Goal: Information Seeking & Learning: Learn about a topic

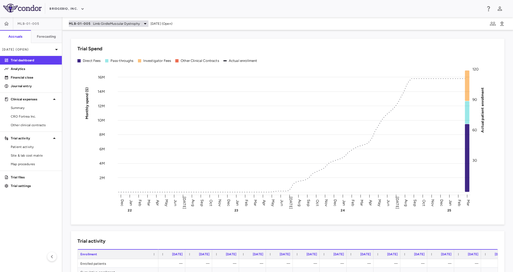
click at [101, 21] on span "Limb GirdleMuscular Dystrophy" at bounding box center [116, 23] width 47 height 5
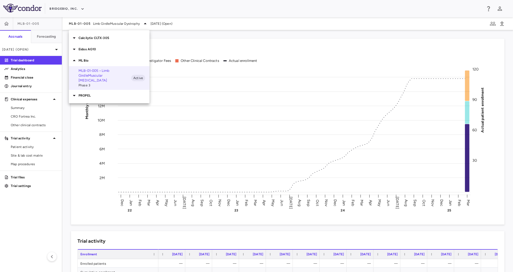
click at [94, 57] on div "ML Bio" at bounding box center [109, 60] width 81 height 11
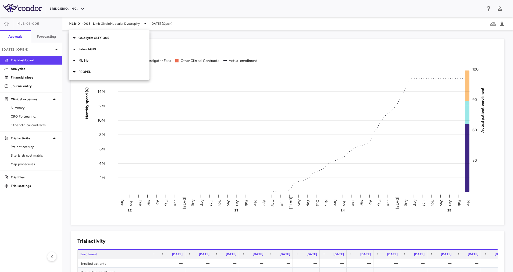
click at [101, 50] on p "Eidos AG10" at bounding box center [114, 49] width 71 height 5
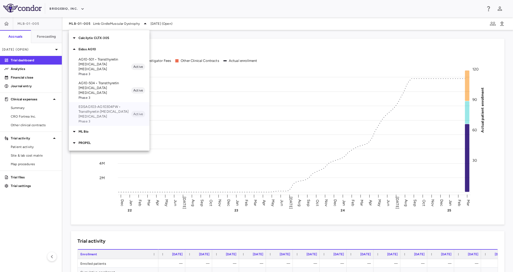
click at [105, 104] on p "EDSAG103-AG10304PW • Transthyretin [MEDICAL_DATA] [MEDICAL_DATA]" at bounding box center [105, 111] width 53 height 15
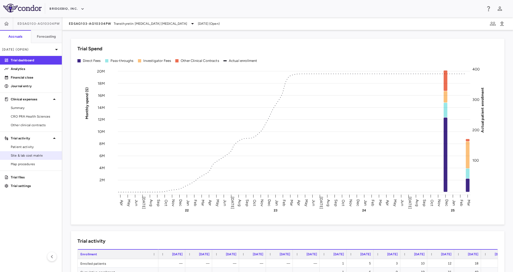
click at [34, 153] on link "Site & lab cost matrix" at bounding box center [31, 155] width 62 height 8
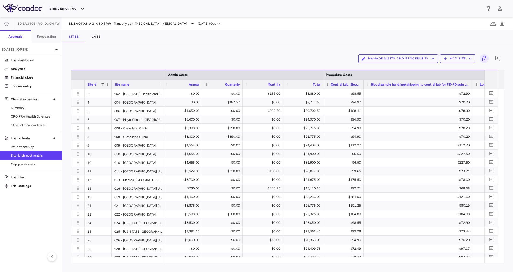
drag, startPoint x: 403, startPoint y: 84, endPoint x: 471, endPoint y: 82, distance: 68.6
click at [471, 82] on div at bounding box center [472, 84] width 2 height 9
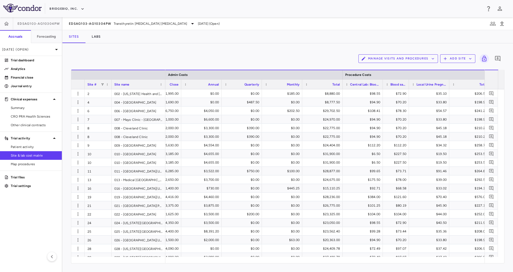
scroll to position [0, 1805]
drag, startPoint x: 472, startPoint y: 86, endPoint x: 390, endPoint y: 84, distance: 81.8
click at [390, 84] on div "Blood sample handling/shipping to central lab for PK-PD substudy, exploratory e…" at bounding box center [397, 84] width 27 height 10
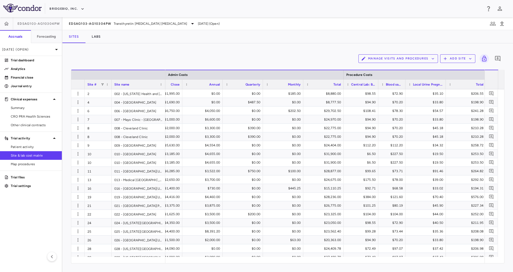
drag, startPoint x: 384, startPoint y: 83, endPoint x: 380, endPoint y: 86, distance: 4.6
click at [378, 87] on div at bounding box center [378, 84] width 2 height 9
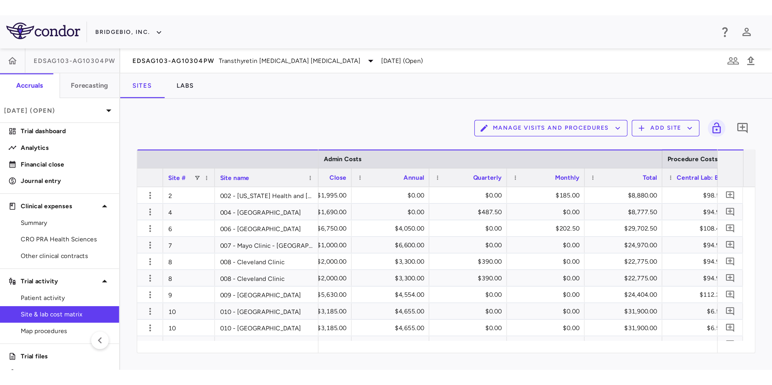
scroll to position [0, 1548]
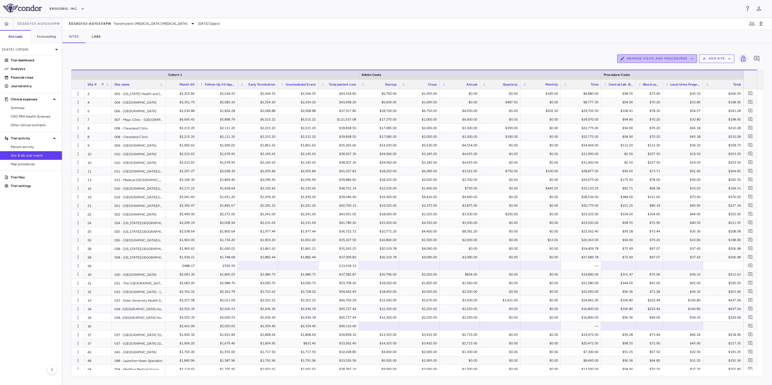
click at [513, 58] on button "Manage Visits and Procedures" at bounding box center [657, 58] width 80 height 9
click at [513, 67] on li "Visit Schedules" at bounding box center [651, 69] width 57 height 8
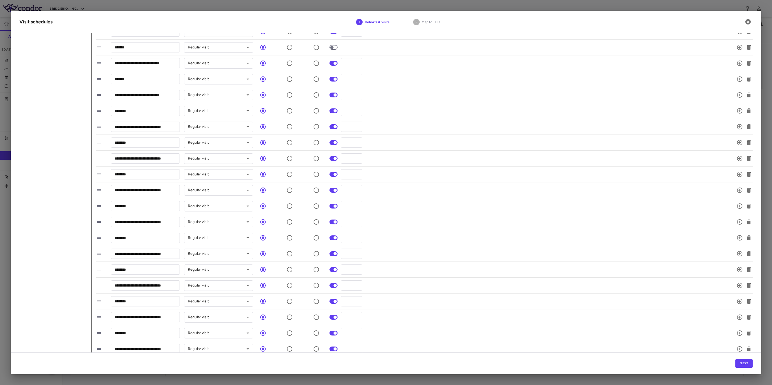
scroll to position [148, 0]
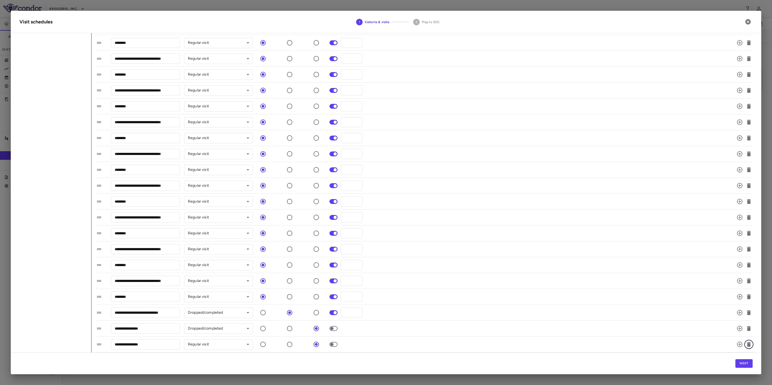
click at [513, 272] on icon "button" at bounding box center [749, 344] width 4 height 5
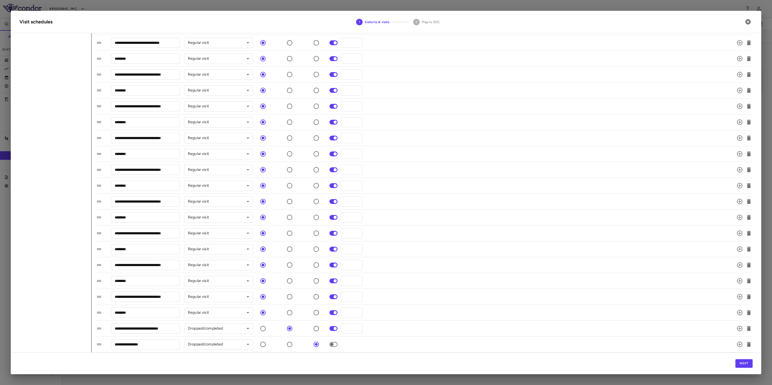
scroll to position [0, 1526]
click at [513, 272] on button "Next" at bounding box center [743, 363] width 17 height 9
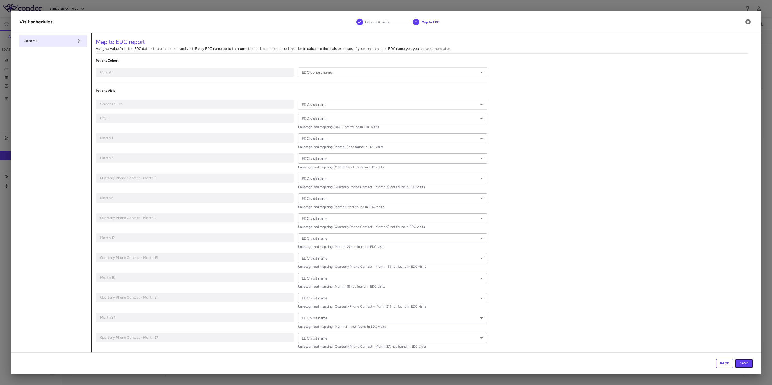
click at [513, 272] on button "Save" at bounding box center [743, 363] width 17 height 9
type input "*"
type input "*****"
type input "*******"
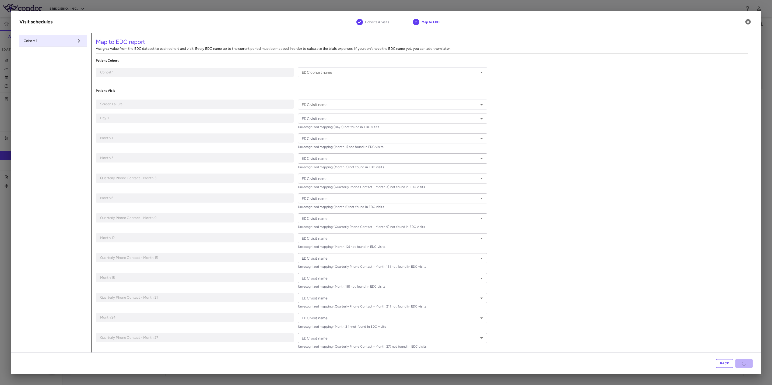
type input "**********"
type input "*******"
type input "**********"
type input "********"
type input "**********"
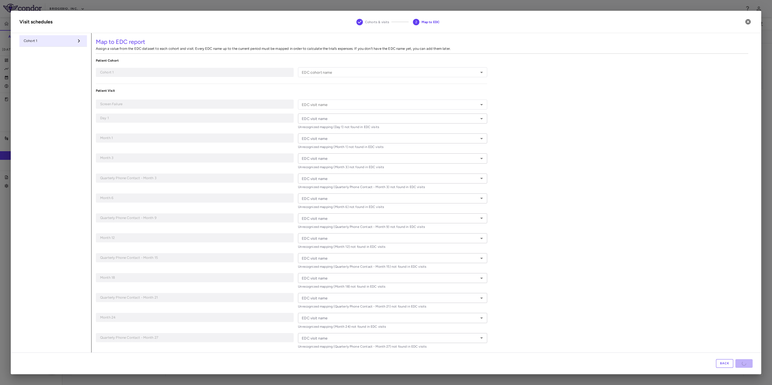
type input "********"
type input "**********"
type input "********"
type input "**********"
type input "********"
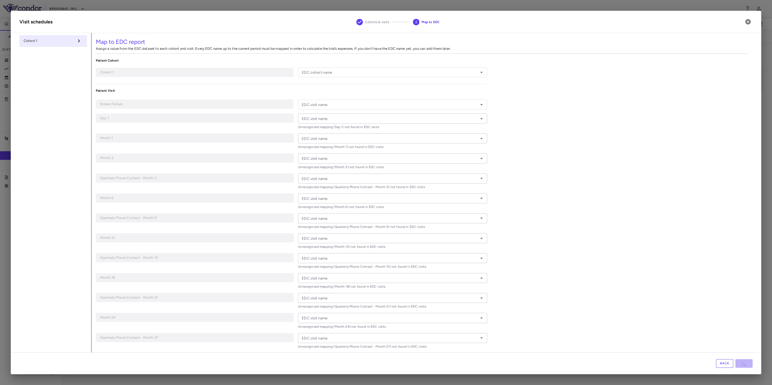
type input "**********"
type input "********"
type input "**********"
type input "********"
type input "**********"
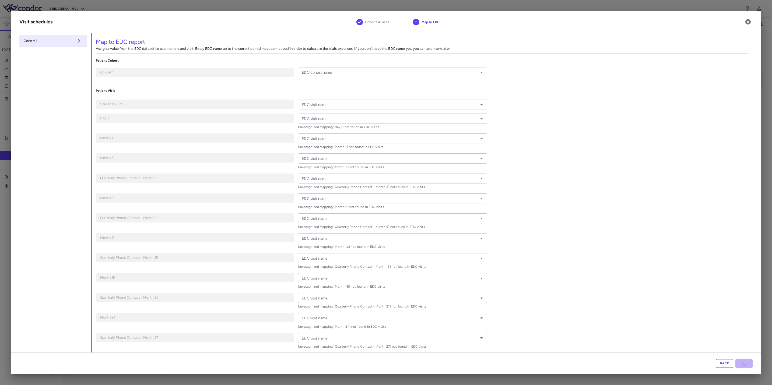
type input "**********"
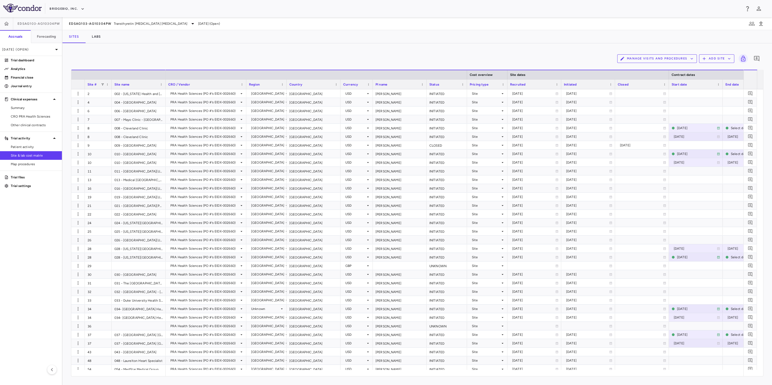
click at [513, 59] on button "Manage Visits and Procedures" at bounding box center [657, 58] width 80 height 9
click at [513, 76] on li "Manage Procedure Categories" at bounding box center [651, 77] width 57 height 8
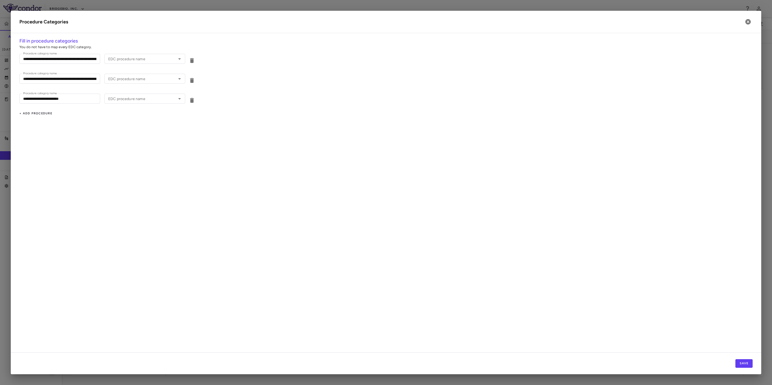
type input "**********"
click at [513, 22] on icon "button" at bounding box center [747, 21] width 5 height 5
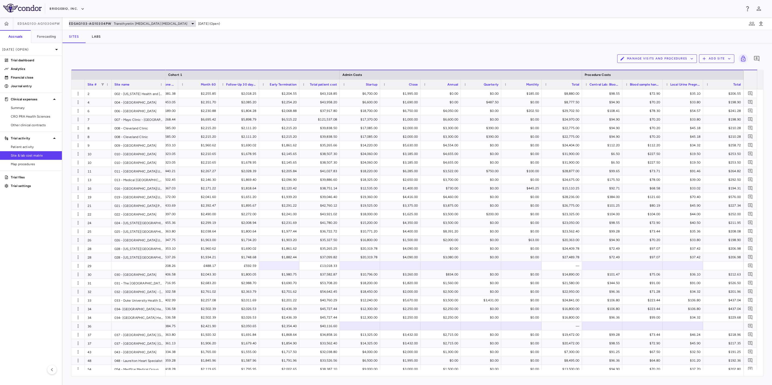
click at [158, 24] on span "Transthyretin [MEDICAL_DATA] [MEDICAL_DATA]" at bounding box center [150, 23] width 73 height 5
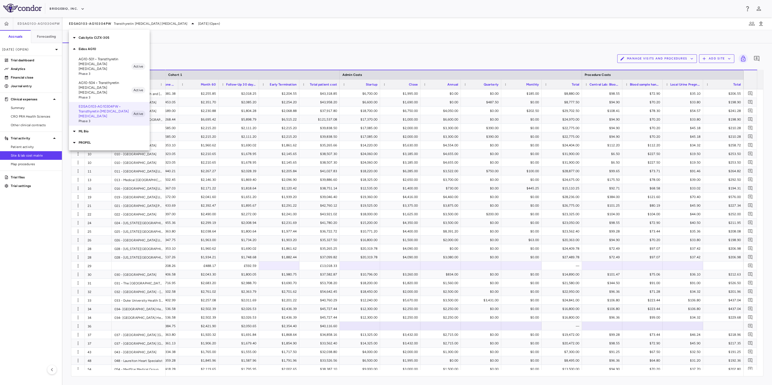
click at [238, 54] on div at bounding box center [386, 192] width 772 height 385
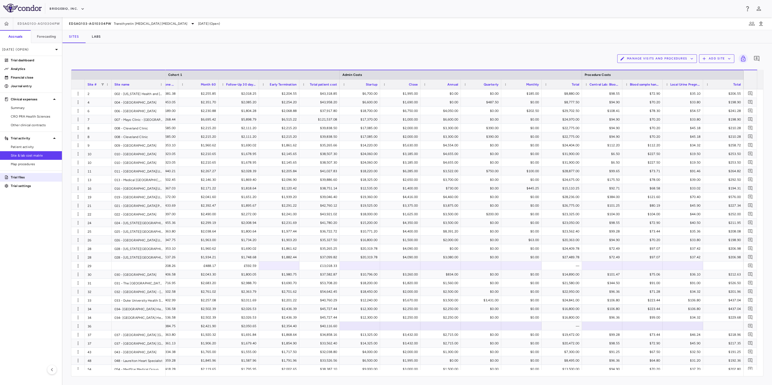
click at [31, 178] on p "Trial files" at bounding box center [34, 177] width 47 height 5
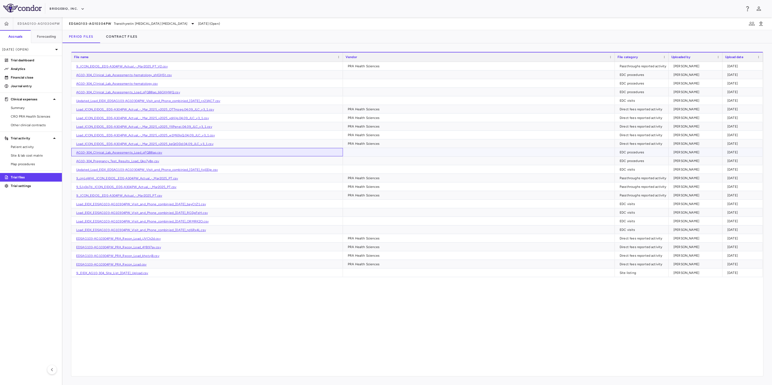
click at [121, 153] on link "AG10-304_Clinical_Lab_Assessments_Load_pFQB8aq.csv" at bounding box center [119, 153] width 86 height 4
click at [5, 19] on button "button" at bounding box center [6, 23] width 13 height 13
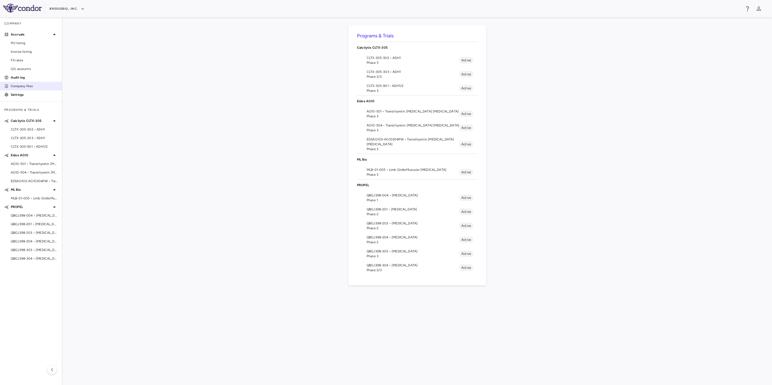
click at [33, 85] on p "Company files" at bounding box center [34, 86] width 47 height 5
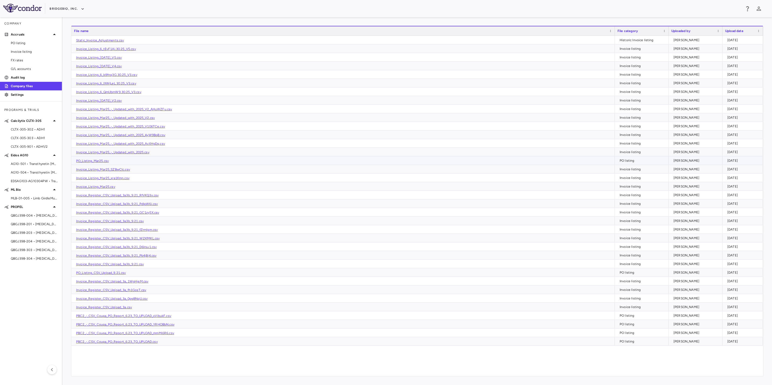
click at [305, 158] on div "PO_Listing_Mar25.csv" at bounding box center [342, 160] width 543 height 8
click at [20, 93] on p "Settings" at bounding box center [34, 94] width 47 height 5
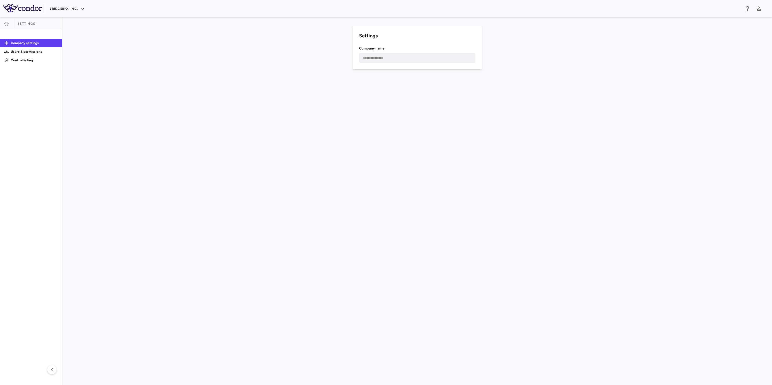
click at [1, 17] on link at bounding box center [6, 23] width 13 height 13
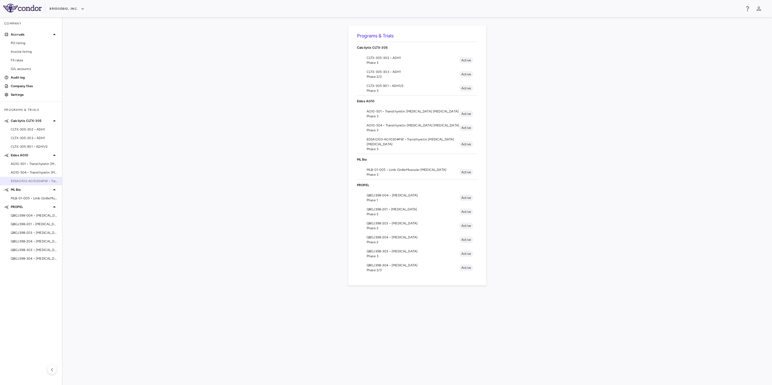
click at [42, 179] on span "EDSAG103-AG10304PW • Transthyretin [MEDICAL_DATA] [MEDICAL_DATA]" at bounding box center [34, 181] width 47 height 5
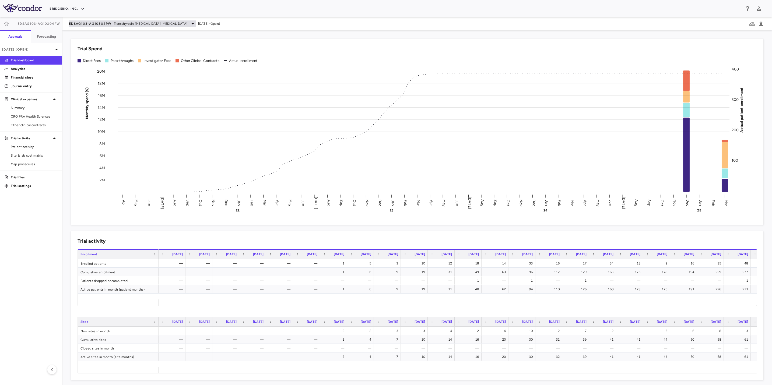
click at [128, 25] on span "Transthyretin [MEDICAL_DATA] [MEDICAL_DATA]" at bounding box center [150, 23] width 73 height 5
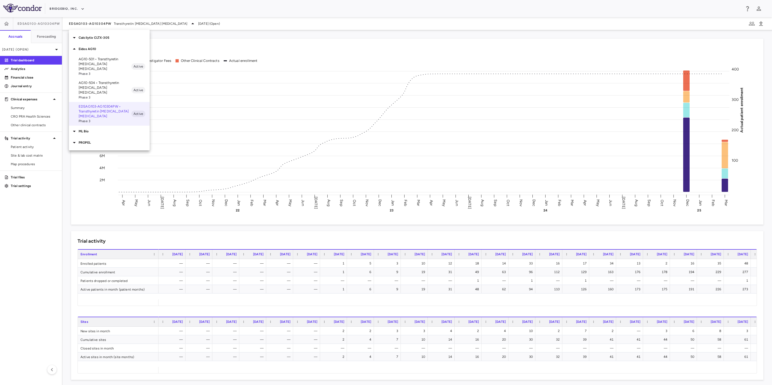
click at [110, 64] on p "AG10-501 • Transthyretin [MEDICAL_DATA] [MEDICAL_DATA]" at bounding box center [105, 64] width 53 height 15
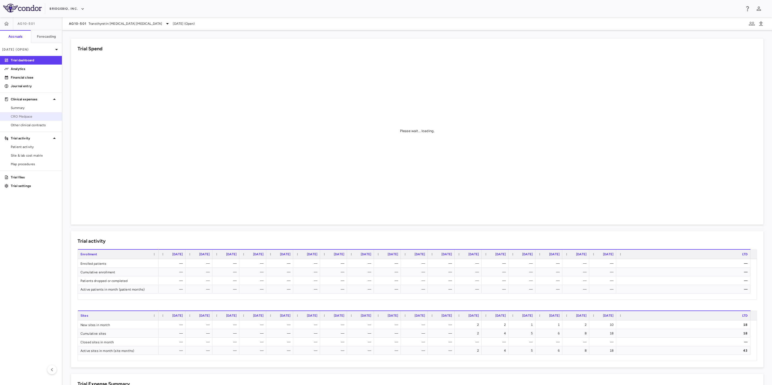
click at [34, 118] on span "CRO Medpace" at bounding box center [34, 116] width 47 height 5
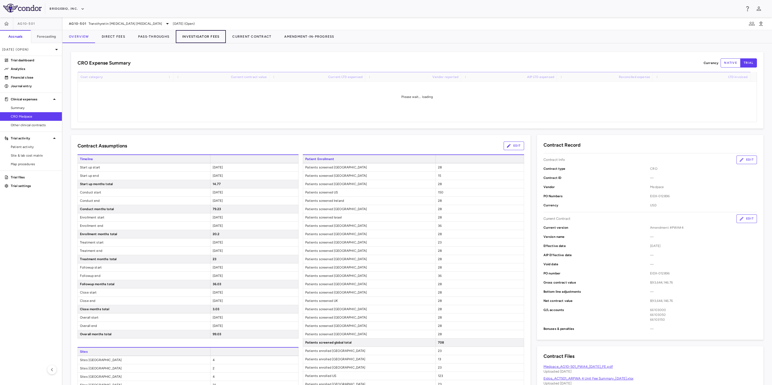
click at [207, 34] on button "Investigator Fees" at bounding box center [201, 36] width 50 height 13
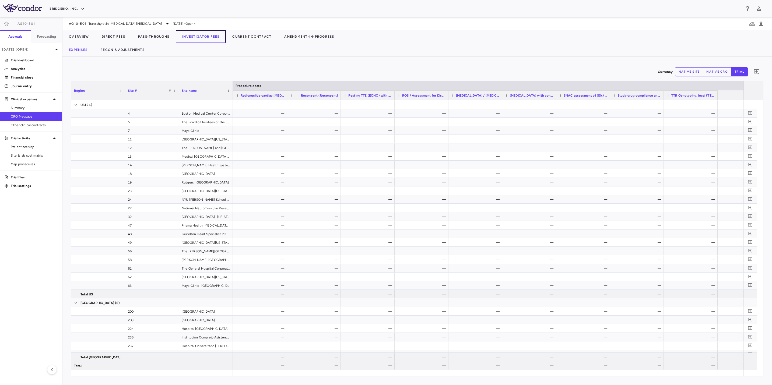
scroll to position [0, 1982]
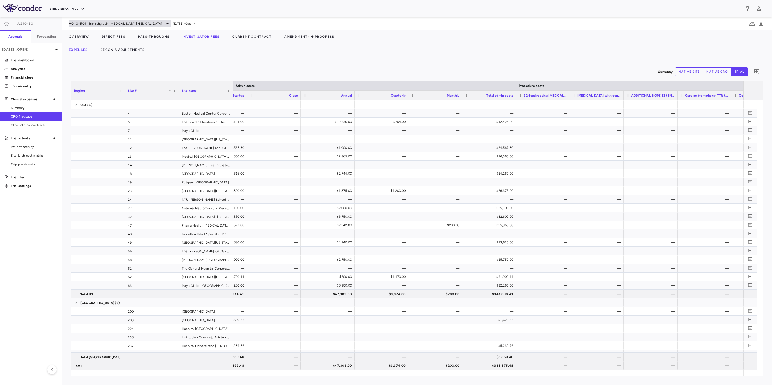
click at [131, 22] on span "Transthyretin [MEDICAL_DATA] [MEDICAL_DATA]" at bounding box center [125, 23] width 73 height 5
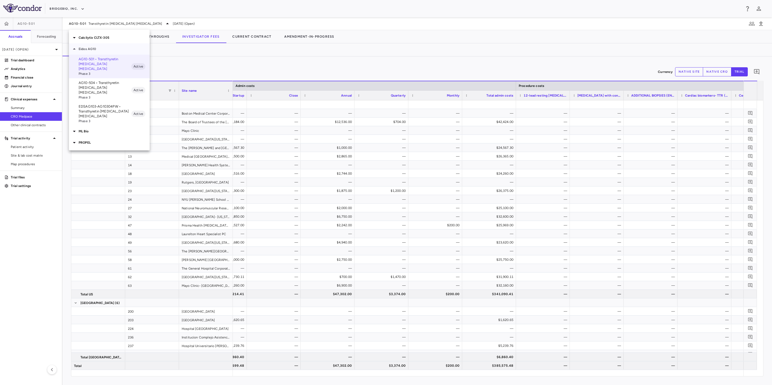
click at [92, 50] on p "Eidos AG10" at bounding box center [114, 49] width 71 height 5
click at [96, 34] on div "Calcilytix CLTX-305" at bounding box center [109, 37] width 81 height 11
click at [111, 77] on p "CLTX-305-901 • ADH1/2" at bounding box center [105, 75] width 53 height 5
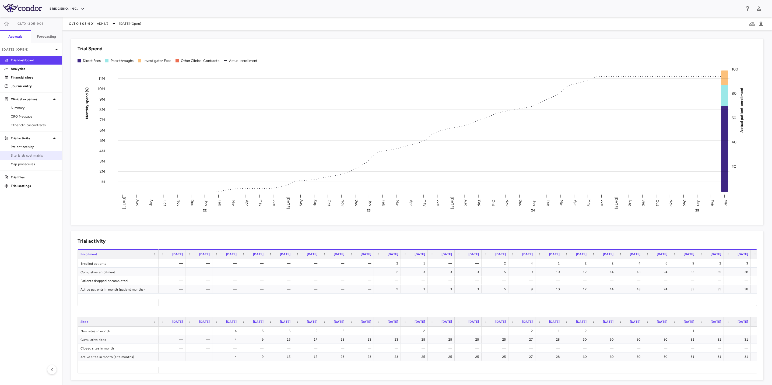
click at [20, 158] on span "Site & lab cost matrix" at bounding box center [34, 155] width 47 height 5
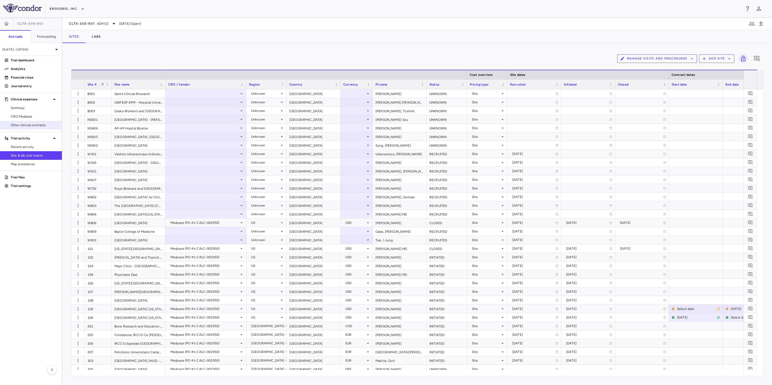
click at [31, 121] on link "Other clinical contracts" at bounding box center [31, 125] width 62 height 8
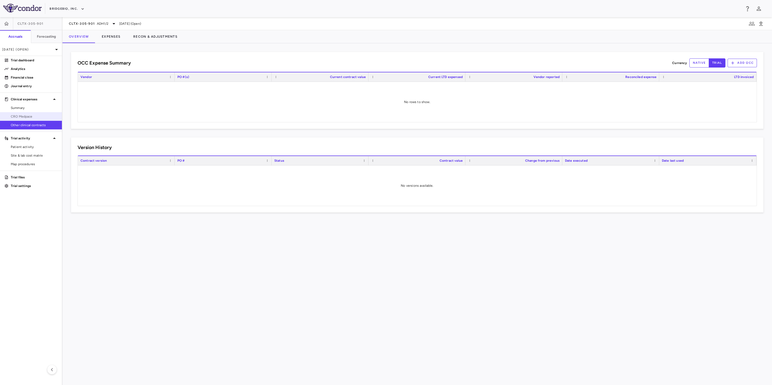
click at [31, 116] on span "CRO Medpace" at bounding box center [34, 116] width 47 height 5
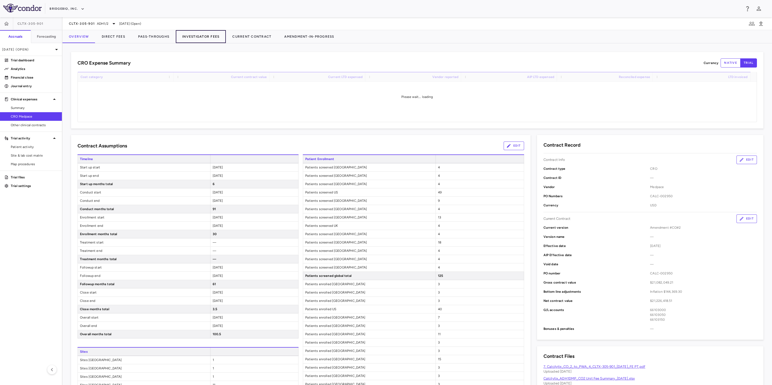
click at [197, 38] on button "Investigator Fees" at bounding box center [201, 36] width 50 height 13
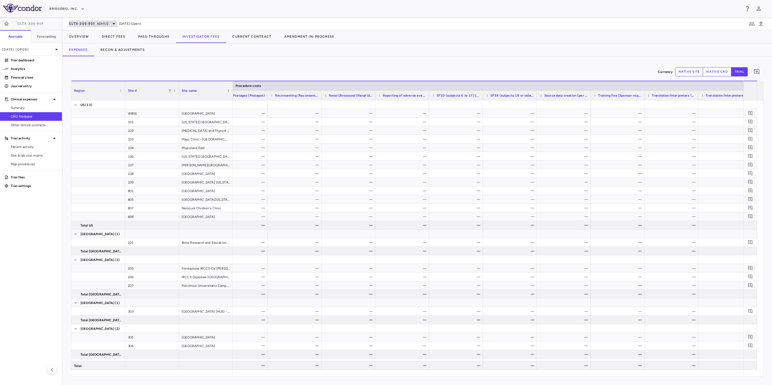
click at [111, 23] on icon at bounding box center [114, 23] width 6 height 6
click at [100, 37] on p "Calcilytix CLTX-305" at bounding box center [114, 37] width 71 height 5
click at [100, 71] on p "PROPEL" at bounding box center [114, 71] width 71 height 5
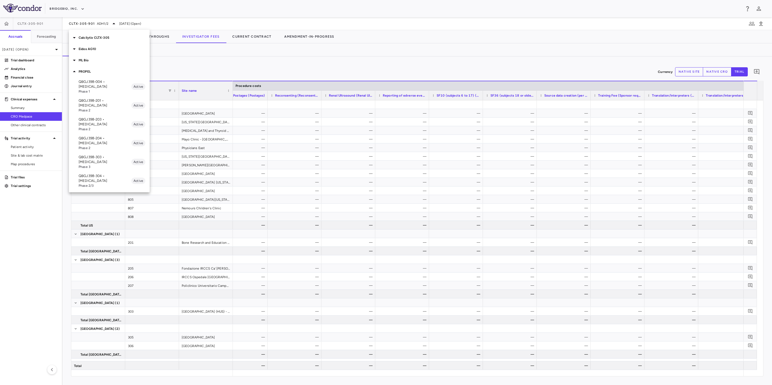
click at [106, 88] on p "QBGJ398-004 • [MEDICAL_DATA]" at bounding box center [105, 84] width 53 height 10
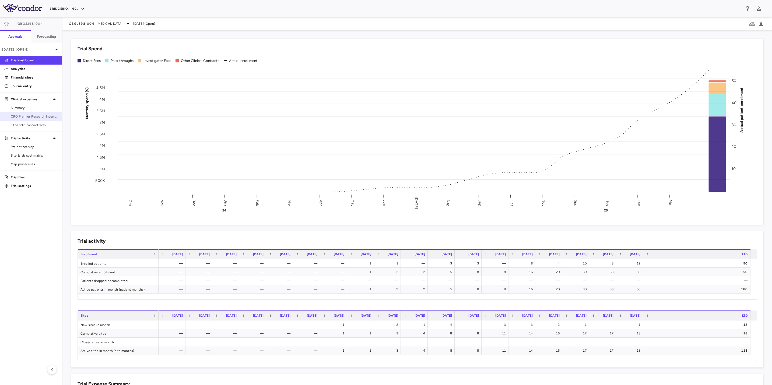
click at [42, 115] on span "CRO Premier Research International" at bounding box center [34, 116] width 47 height 5
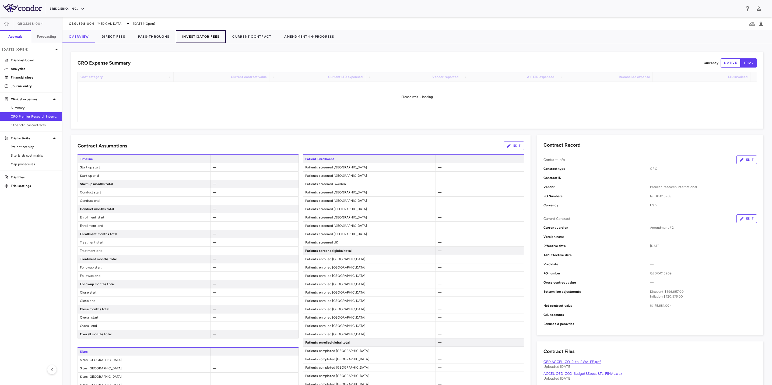
click at [193, 36] on button "Investigator Fees" at bounding box center [201, 36] width 50 height 13
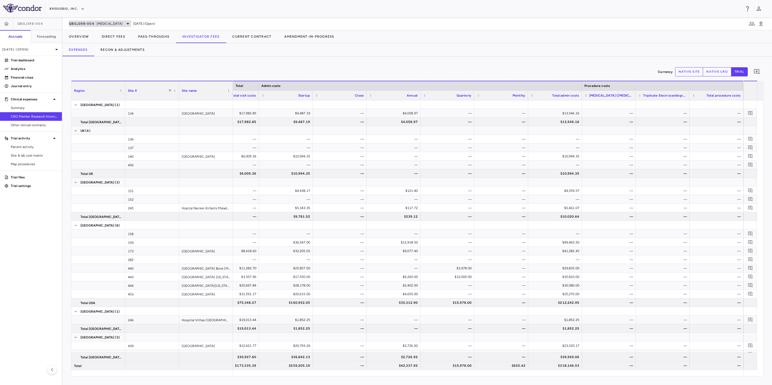
click at [108, 21] on span "[MEDICAL_DATA]" at bounding box center [110, 23] width 26 height 5
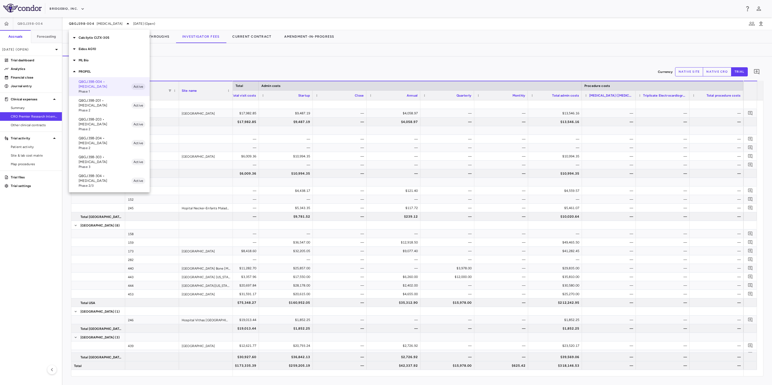
click at [101, 48] on p "Eidos AG10" at bounding box center [114, 49] width 71 height 5
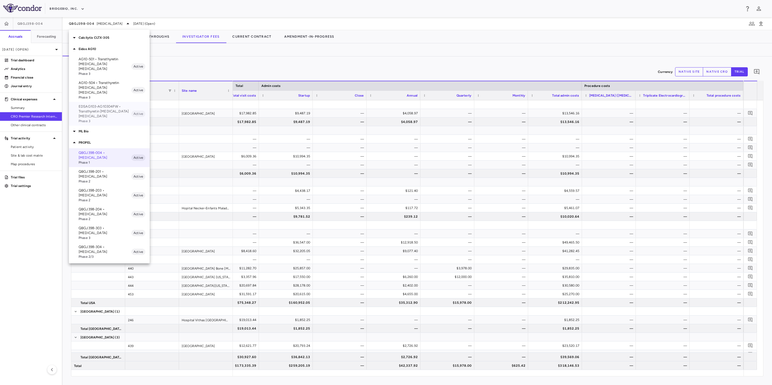
click at [108, 104] on p "EDSAG103-AG10304PW • Transthyretin [MEDICAL_DATA] [MEDICAL_DATA]" at bounding box center [105, 111] width 53 height 15
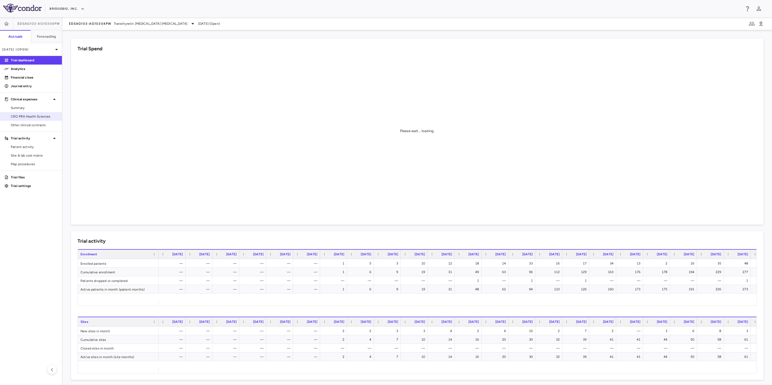
click at [37, 117] on span "CRO PRA Health Sciences" at bounding box center [34, 116] width 47 height 5
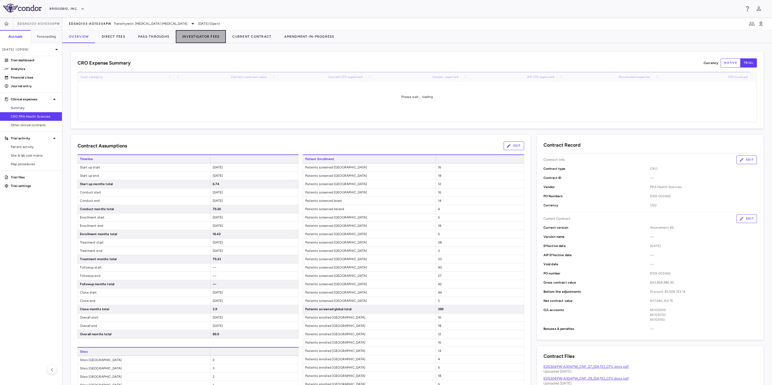
click at [195, 37] on button "Investigator Fees" at bounding box center [201, 36] width 50 height 13
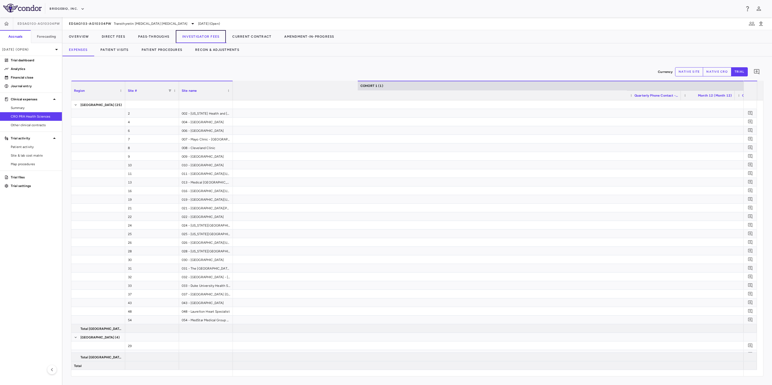
scroll to position [0, 1589]
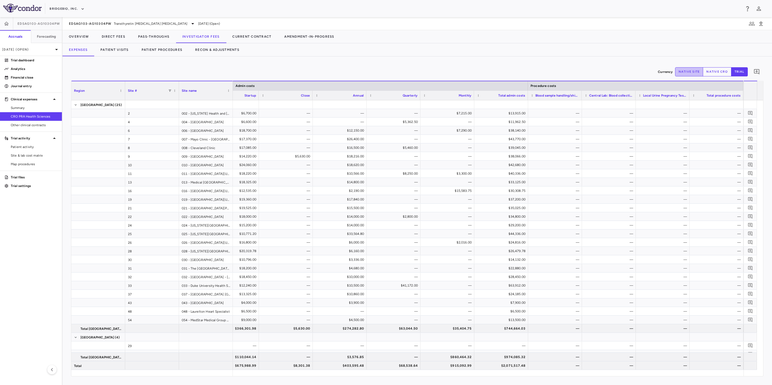
click at [513, 73] on button "native site" at bounding box center [689, 71] width 28 height 9
click at [513, 173] on span "Excel Export" at bounding box center [534, 170] width 25 height 8
click at [355, 63] on div "Currency native site native cro trial 0 Region Drag here to set column labels R…" at bounding box center [416, 221] width 709 height 329
drag, startPoint x: 741, startPoint y: 75, endPoint x: 649, endPoint y: 72, distance: 92.1
click at [513, 75] on button "trial" at bounding box center [739, 71] width 17 height 9
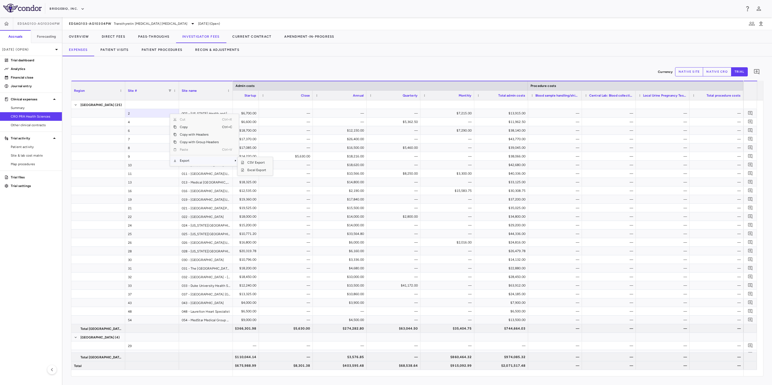
click at [203, 161] on span "Export" at bounding box center [199, 161] width 45 height 8
click at [251, 171] on span "Excel Export" at bounding box center [256, 170] width 25 height 8
click at [40, 69] on p "Analytics" at bounding box center [34, 68] width 47 height 5
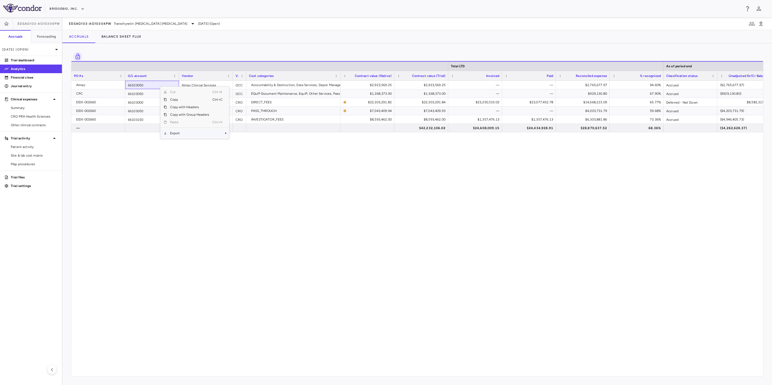
click at [183, 136] on span "Export" at bounding box center [189, 133] width 45 height 8
click at [252, 146] on span "Excel Export" at bounding box center [246, 143] width 25 height 8
drag, startPoint x: 33, startPoint y: 117, endPoint x: 45, endPoint y: 108, distance: 14.9
click at [33, 117] on span "CRO PRA Health Sciences" at bounding box center [34, 116] width 47 height 5
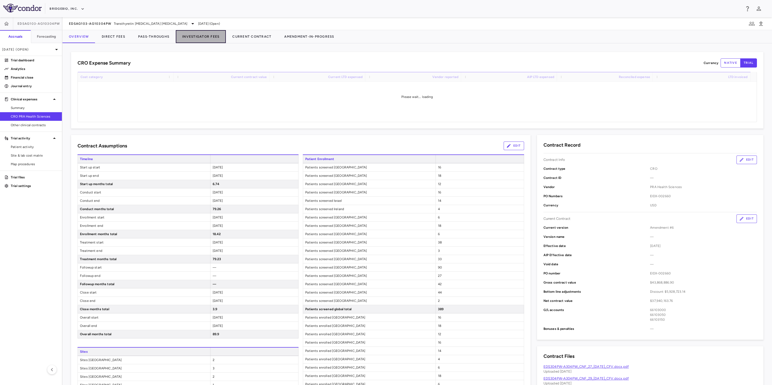
click at [190, 39] on button "Investigator Fees" at bounding box center [201, 36] width 50 height 13
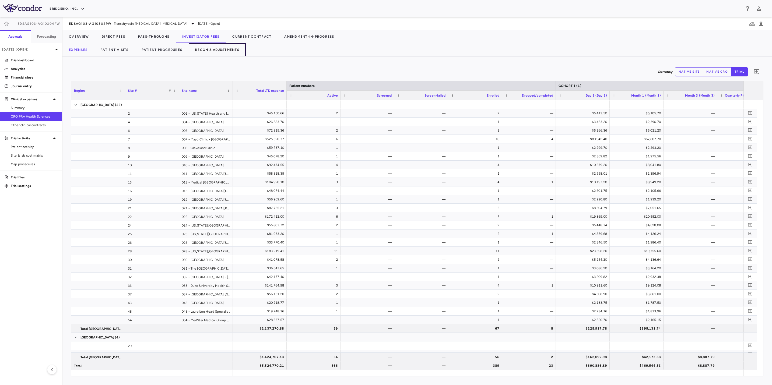
click at [215, 50] on button "Recon & Adjustments" at bounding box center [217, 49] width 57 height 13
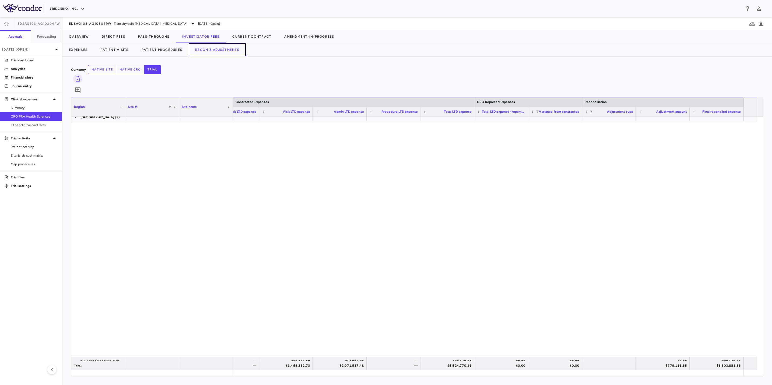
scroll to position [723, 0]
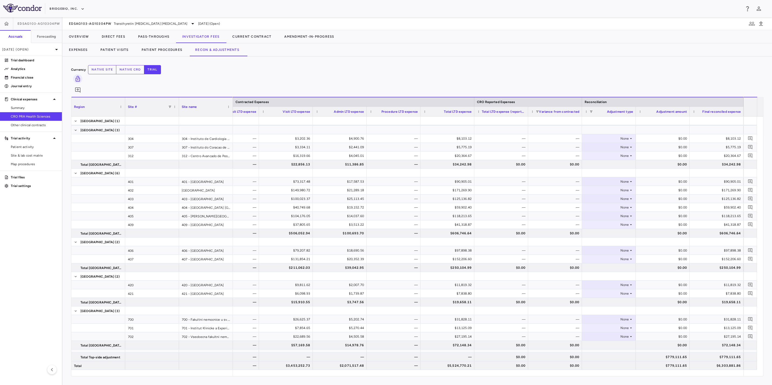
click at [116, 69] on button "native site" at bounding box center [102, 69] width 28 height 9
click at [144, 74] on button "native cro" at bounding box center [130, 69] width 29 height 9
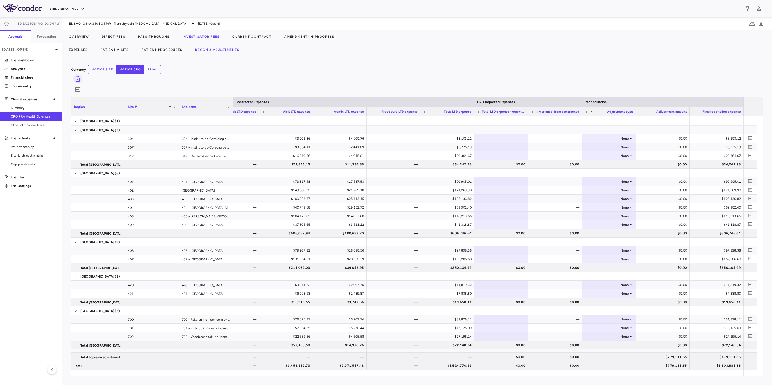
click at [513, 272] on div "$779,111.65" at bounding box center [663, 362] width 46 height 9
drag, startPoint x: 665, startPoint y: 350, endPoint x: 684, endPoint y: 344, distance: 20.1
type input "*"
type input "*********"
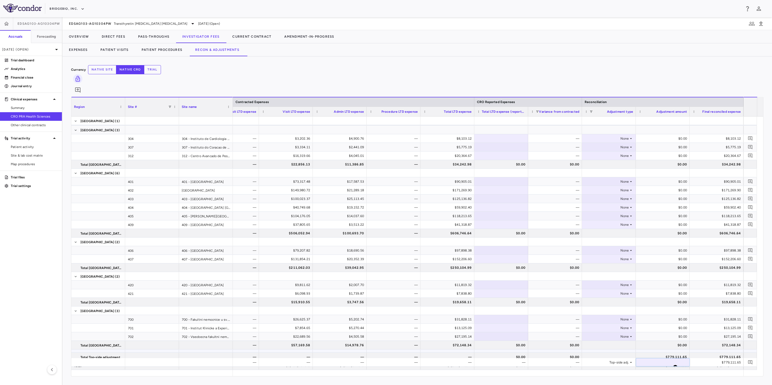
click at [513, 272] on div at bounding box center [662, 354] width 48 height 8
click at [33, 70] on p "Analytics" at bounding box center [34, 68] width 47 height 5
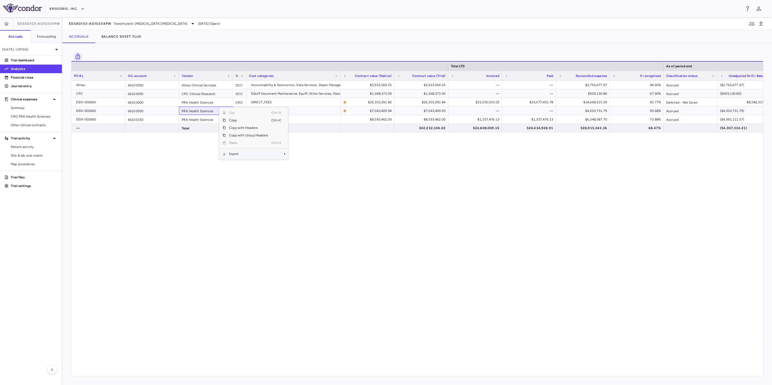
click at [254, 157] on span "Export" at bounding box center [248, 154] width 45 height 8
click at [314, 166] on span "Excel Export" at bounding box center [305, 164] width 25 height 8
click at [296, 197] on div "Almac 66103050 Almac Clinical Services OCC Accountability & Destruction, Data S…" at bounding box center [416, 225] width 691 height 289
click at [242, 157] on span "Export" at bounding box center [245, 156] width 45 height 8
click at [298, 168] on span "Excel Export" at bounding box center [302, 165] width 25 height 8
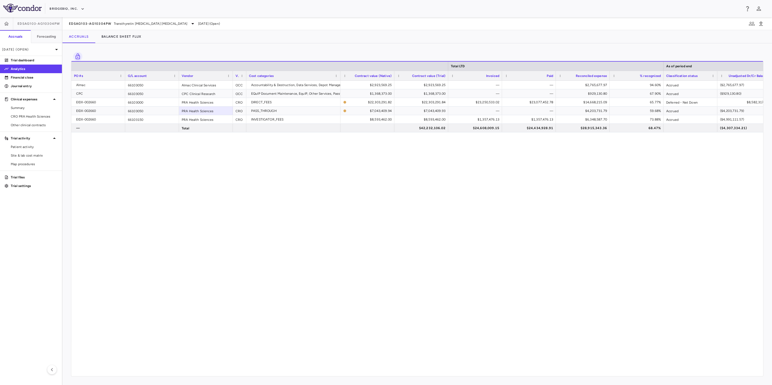
click at [262, 48] on div "Drag here to set row groups Drag here to set column labels Total LTD As of peri…" at bounding box center [416, 214] width 709 height 342
click at [81, 10] on icon "button" at bounding box center [82, 8] width 5 height 5
click at [73, 17] on li "Acelyrin" at bounding box center [83, 21] width 45 height 8
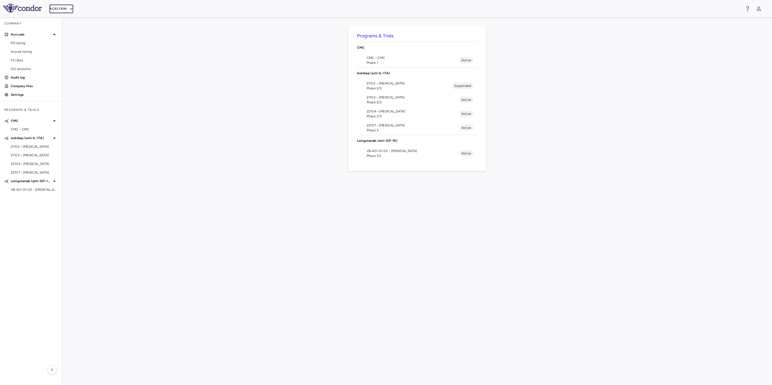
click at [68, 8] on button "Acelyrin" at bounding box center [62, 9] width 24 height 9
click at [73, 27] on li "Acelyrin - CMC" at bounding box center [83, 29] width 45 height 8
click at [78, 6] on button "Acelyrin - CMC" at bounding box center [68, 9] width 36 height 9
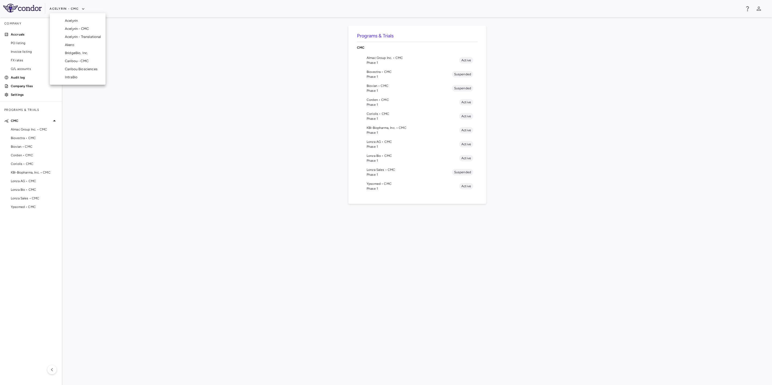
click at [79, 34] on li "Acelyrin - Translational" at bounding box center [83, 37] width 45 height 8
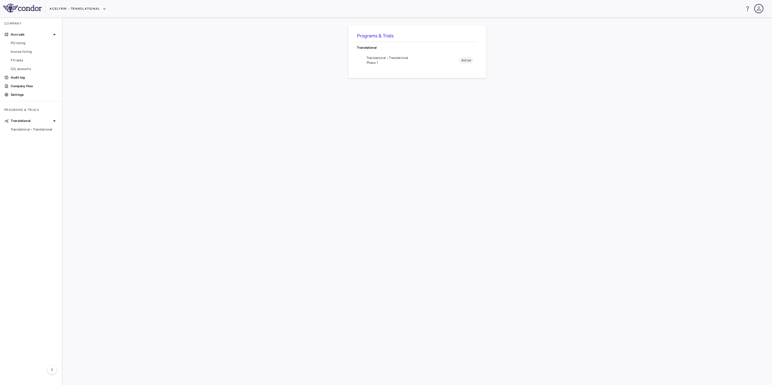
click at [513, 10] on icon "button" at bounding box center [758, 8] width 6 height 6
click at [513, 47] on div at bounding box center [386, 192] width 772 height 385
click at [513, 10] on icon "button" at bounding box center [747, 8] width 6 height 6
drag, startPoint x: 343, startPoint y: 131, endPoint x: 340, endPoint y: 125, distance: 7.2
click at [343, 131] on div at bounding box center [386, 192] width 772 height 385
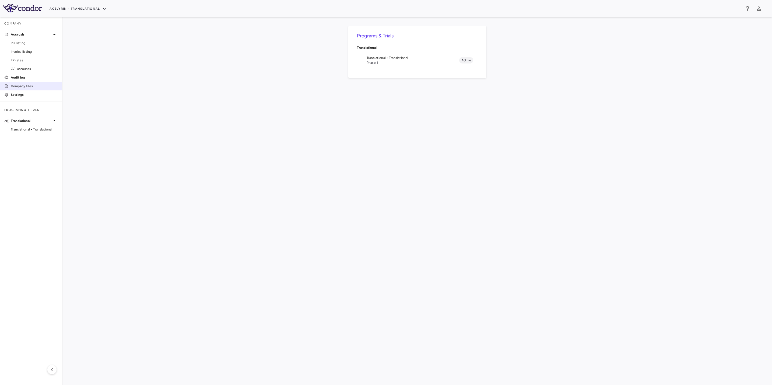
click at [36, 84] on p "Company files" at bounding box center [34, 86] width 47 height 5
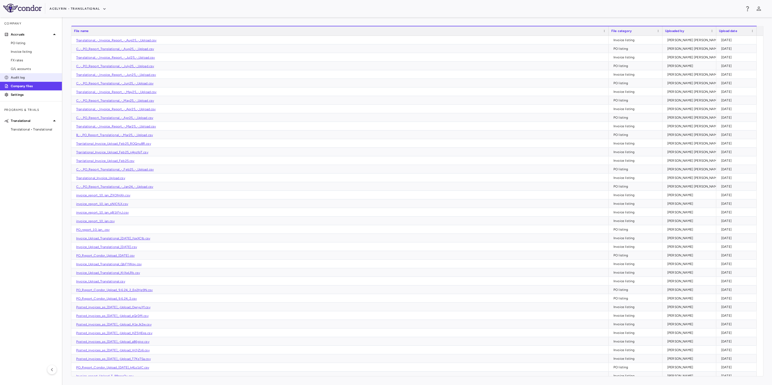
click at [33, 80] on link "Audit log" at bounding box center [31, 77] width 62 height 8
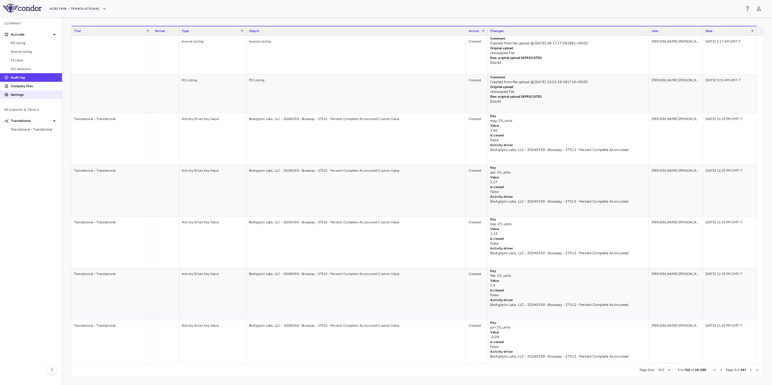
click at [21, 96] on p "Settings" at bounding box center [34, 94] width 47 height 5
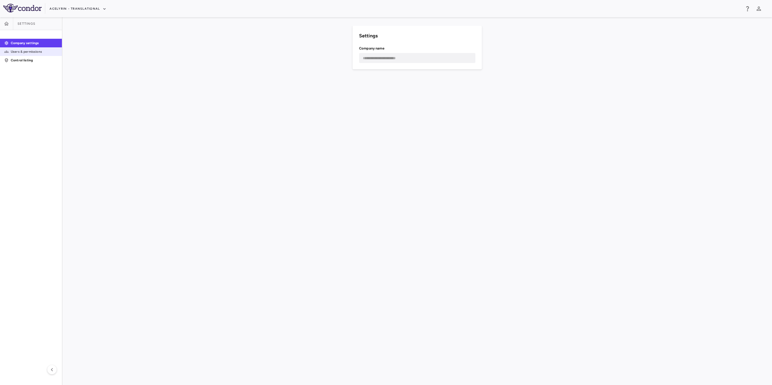
click at [37, 48] on link "Users & permissions" at bounding box center [31, 52] width 62 height 8
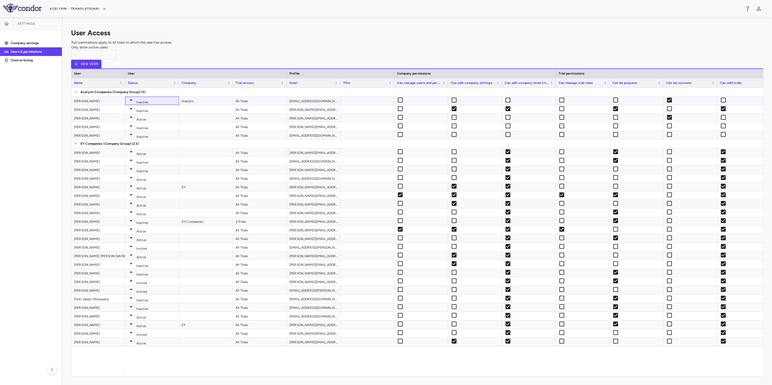
click at [142, 100] on span "Inactive" at bounding box center [142, 102] width 16 height 4
click at [134, 123] on icon at bounding box center [131, 126] width 6 height 6
click at [488, 68] on div at bounding box center [417, 68] width 692 height 0
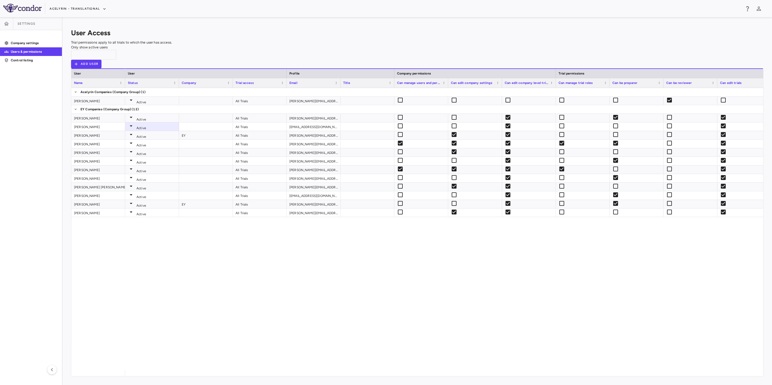
click at [216, 36] on div "User Access Trial permissions apply to all trials to which the user has access.…" at bounding box center [417, 47] width 692 height 43
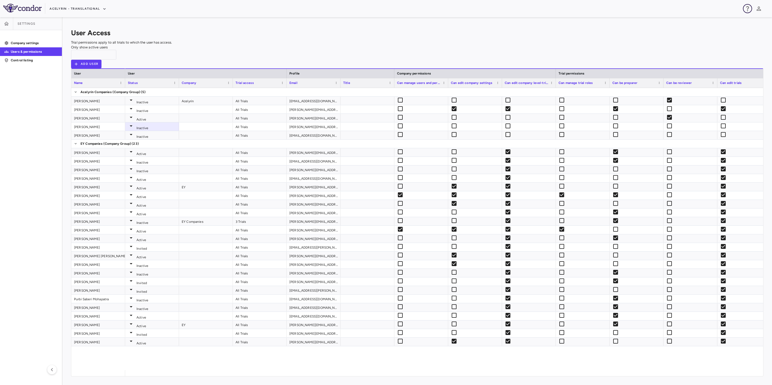
click at [513, 8] on icon "button" at bounding box center [747, 8] width 6 height 6
click at [513, 24] on link "FAQ" at bounding box center [706, 27] width 27 height 13
click at [513, 53] on p "Submit a request" at bounding box center [706, 55] width 27 height 5
click at [447, 38] on div at bounding box center [386, 192] width 772 height 385
click at [86, 12] on button "Acelyrin - Translational" at bounding box center [78, 9] width 57 height 9
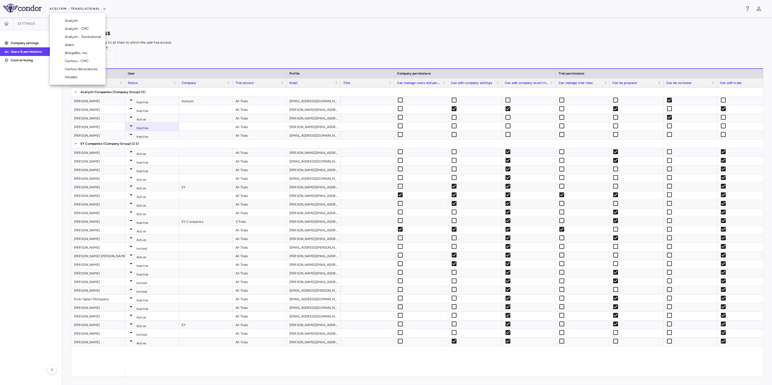
click at [73, 17] on li "Acelyrin" at bounding box center [83, 21] width 45 height 8
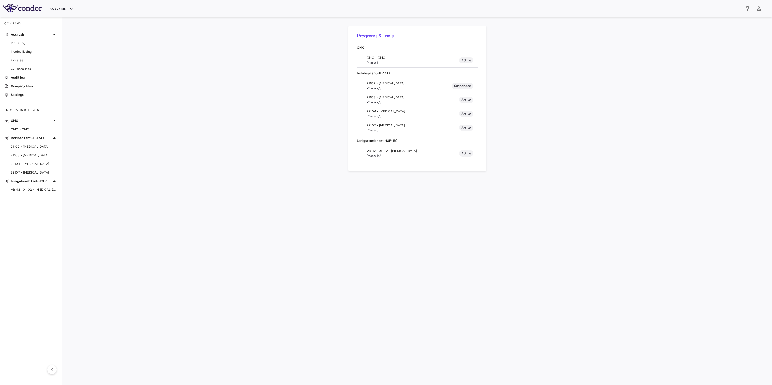
drag, startPoint x: 396, startPoint y: 99, endPoint x: 347, endPoint y: 97, distance: 49.0
click at [347, 97] on div "Programs & Trials CMC CMC • CMC Phase 1 Active Izokibep (anti-IL-17A) 21102 • […" at bounding box center [417, 201] width 692 height 351
click at [513, 6] on icon "button" at bounding box center [747, 8] width 6 height 6
click at [513, 53] on p "Submit a request" at bounding box center [706, 55] width 27 height 5
click at [66, 9] on div at bounding box center [386, 192] width 772 height 385
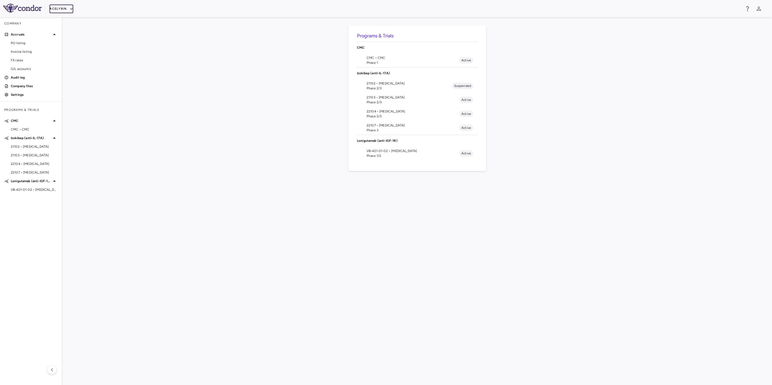
click at [70, 11] on icon "button" at bounding box center [71, 8] width 5 height 5
click at [78, 49] on li "BridgeBio, Inc." at bounding box center [83, 53] width 45 height 8
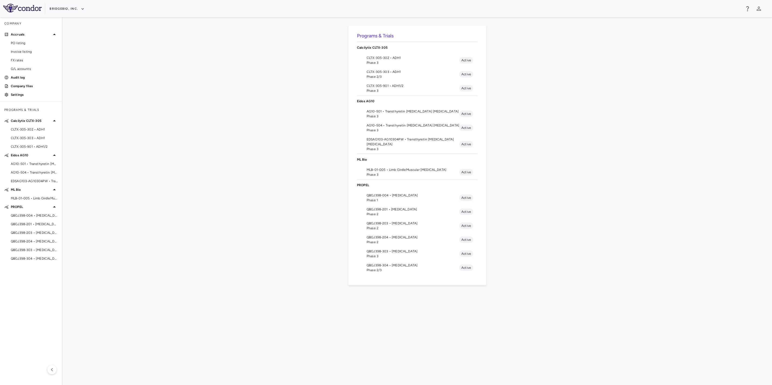
click at [400, 242] on span "Phase 2" at bounding box center [412, 242] width 93 height 5
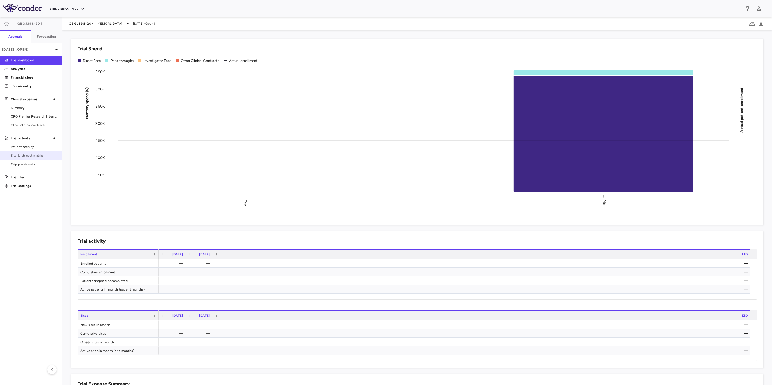
click at [42, 155] on span "Site & lab cost matrix" at bounding box center [34, 155] width 47 height 5
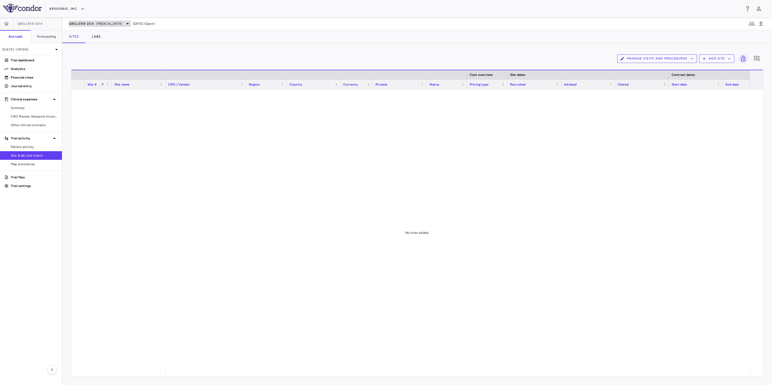
click at [106, 22] on span "[MEDICAL_DATA]" at bounding box center [109, 23] width 26 height 5
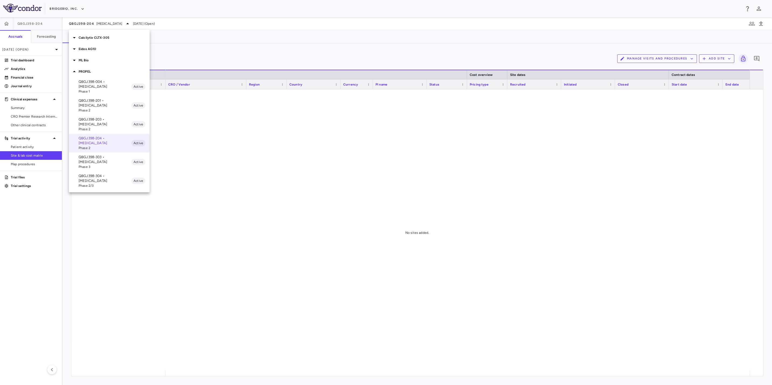
click at [116, 174] on p "QBGJ398-304 • [MEDICAL_DATA]" at bounding box center [105, 179] width 53 height 10
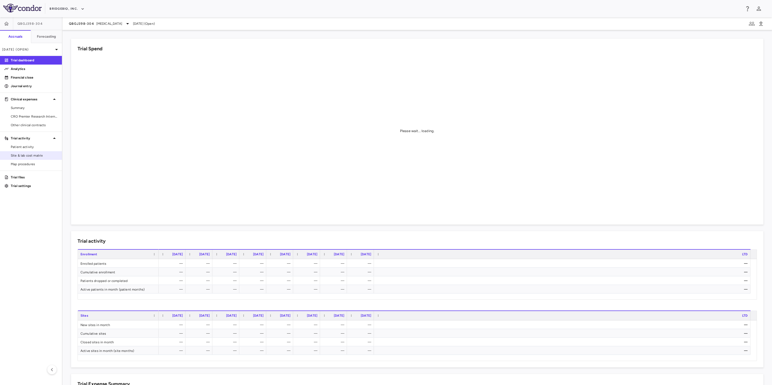
click at [32, 156] on span "Site & lab cost matrix" at bounding box center [34, 155] width 47 height 5
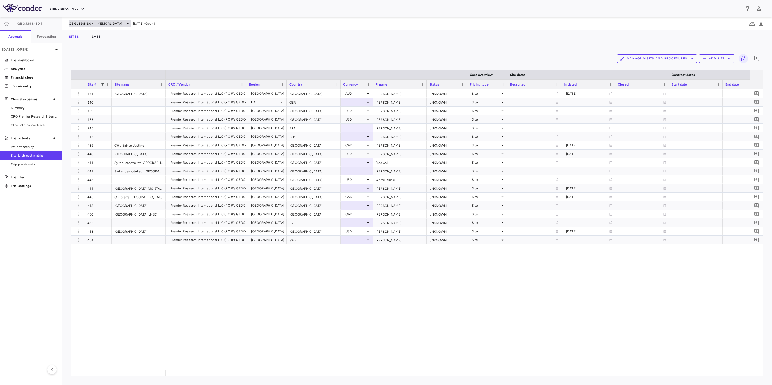
click at [128, 23] on icon at bounding box center [127, 23] width 6 height 6
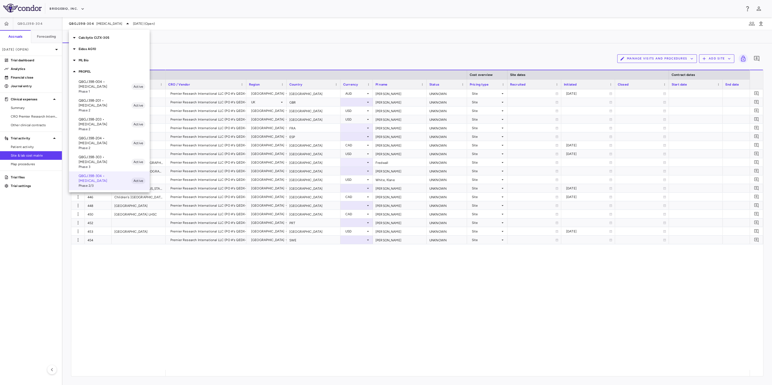
click at [107, 155] on p "QBGJ398-303 • [MEDICAL_DATA]" at bounding box center [105, 160] width 53 height 10
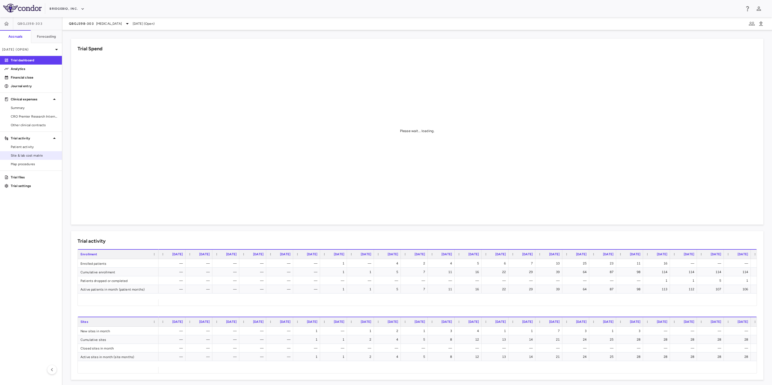
click at [32, 152] on link "Site & lab cost matrix" at bounding box center [31, 155] width 62 height 8
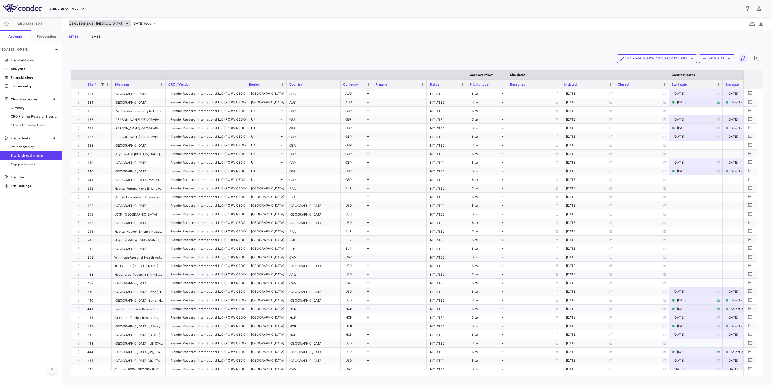
click at [120, 24] on div "QBGJ398-303 [MEDICAL_DATA]" at bounding box center [100, 23] width 62 height 6
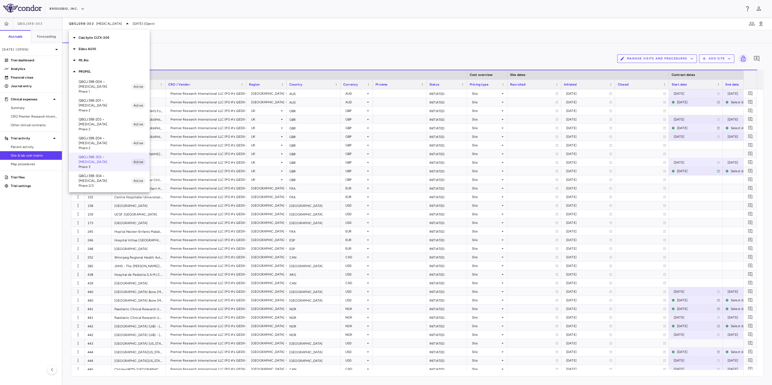
click at [115, 127] on span "Phase 2" at bounding box center [105, 129] width 53 height 5
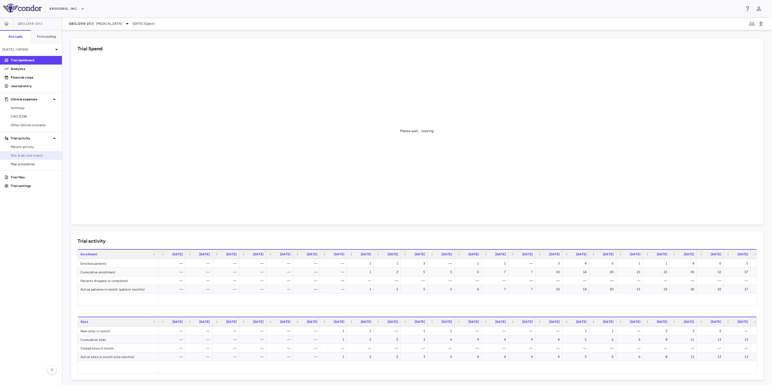
click at [44, 154] on span "Site & lab cost matrix" at bounding box center [34, 155] width 47 height 5
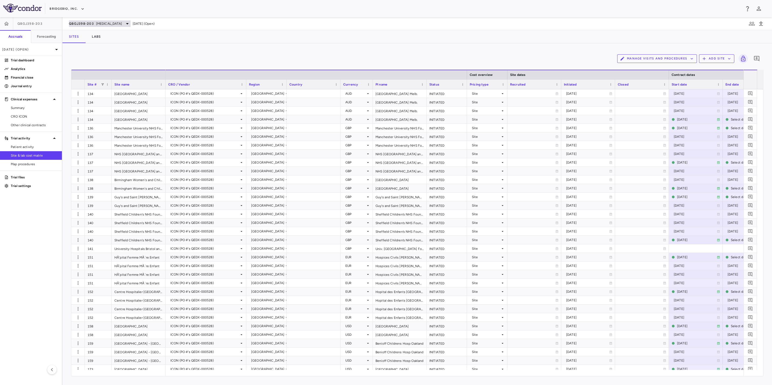
click at [116, 23] on span "[MEDICAL_DATA]" at bounding box center [109, 23] width 26 height 5
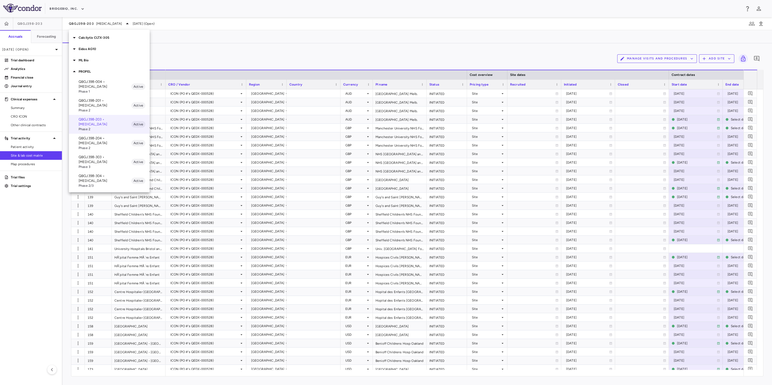
click at [107, 84] on p "QBGJ398-004 • [MEDICAL_DATA]" at bounding box center [105, 84] width 53 height 10
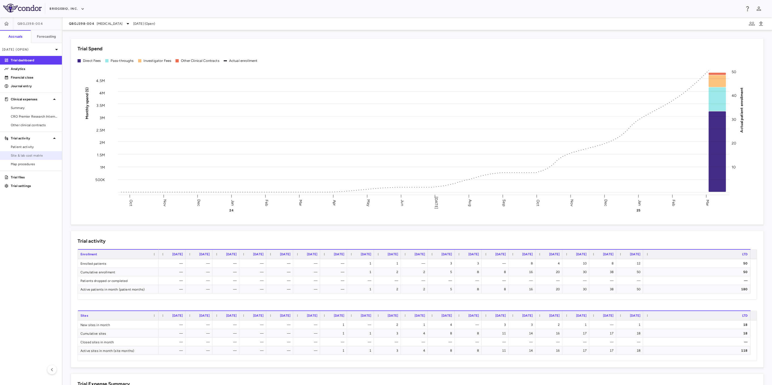
click at [31, 157] on span "Site & lab cost matrix" at bounding box center [34, 155] width 47 height 5
